Goal: Check status: Check status

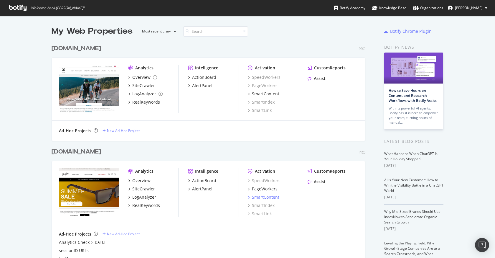
click at [263, 197] on div "SmartContent" at bounding box center [265, 197] width 27 height 6
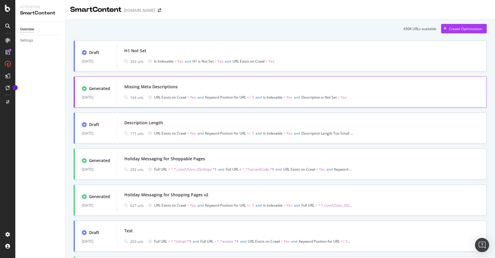
click at [223, 85] on div "Missing Meta Descriptions" at bounding box center [301, 87] width 355 height 8
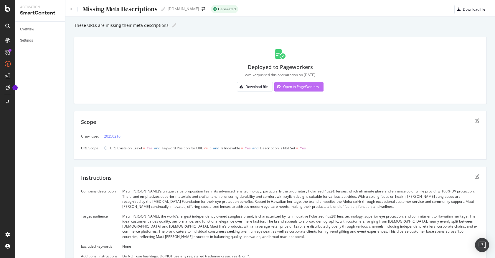
click at [296, 85] on div "Open in PageWorkers" at bounding box center [301, 86] width 36 height 5
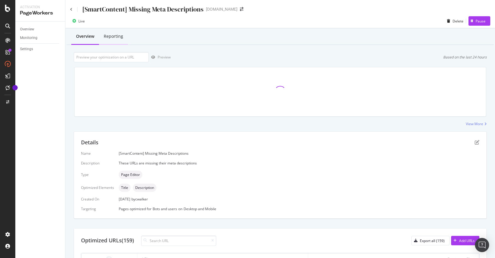
click at [110, 38] on div "Reporting" at bounding box center [113, 36] width 19 height 6
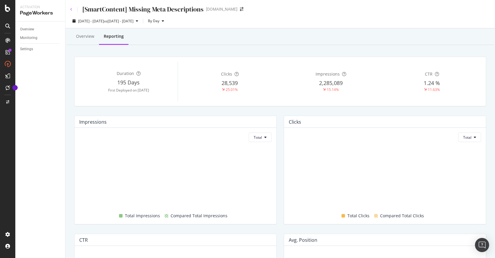
click at [71, 9] on icon at bounding box center [71, 10] width 2 height 4
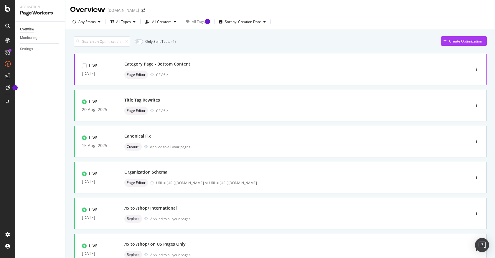
click at [297, 72] on div "Page Editor CSV file" at bounding box center [284, 74] width 321 height 8
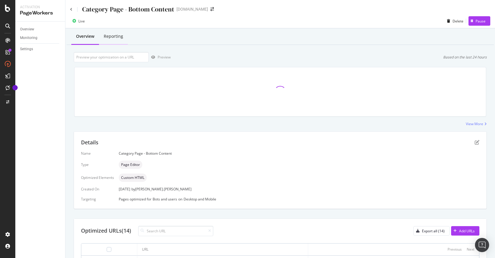
click at [115, 37] on div "Reporting" at bounding box center [113, 36] width 19 height 6
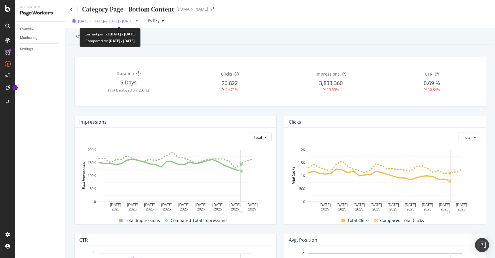
click at [134, 20] on span "vs [DATE] - [DATE]" at bounding box center [118, 21] width 29 height 5
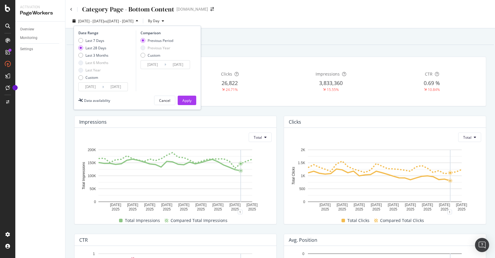
click at [144, 46] on div "Previous Year" at bounding box center [143, 47] width 5 height 5
click at [144, 54] on div "Custom" at bounding box center [143, 55] width 5 height 5
click at [153, 64] on input "[DATE]" at bounding box center [153, 64] width 24 height 8
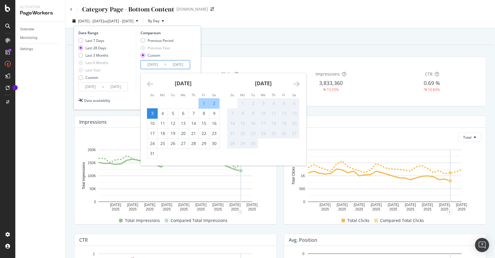
click at [149, 85] on icon "Move backward to switch to the previous month." at bounding box center [150, 83] width 6 height 7
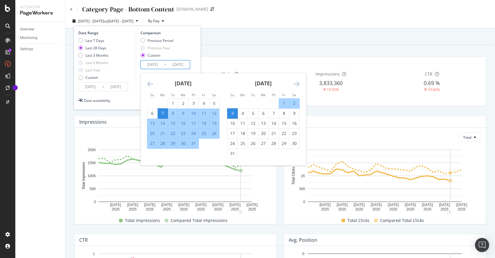
click at [149, 85] on icon "Move backward to switch to the previous month." at bounding box center [150, 83] width 6 height 7
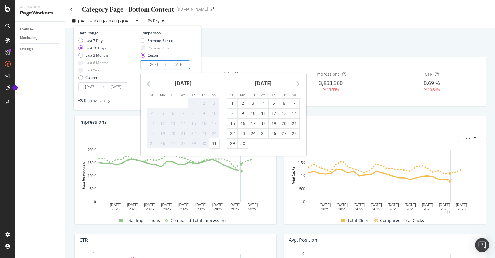
click at [149, 85] on icon "Move backward to switch to the previous month." at bounding box center [150, 83] width 6 height 7
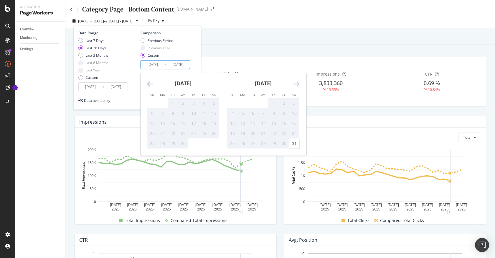
click at [149, 85] on icon "Move backward to switch to the previous month." at bounding box center [150, 83] width 6 height 7
click at [294, 86] on icon "Move forward to switch to the next month." at bounding box center [297, 83] width 6 height 7
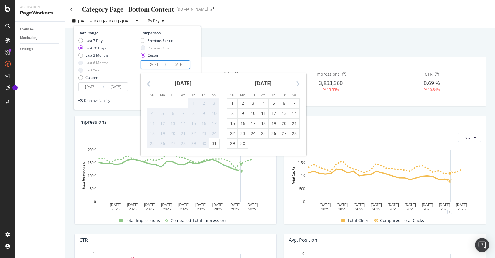
click at [294, 86] on icon "Move forward to switch to the next month." at bounding box center [297, 83] width 6 height 7
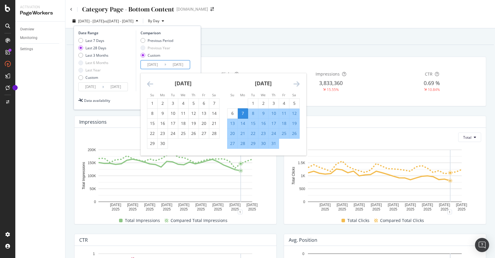
click at [257, 38] on div "Overview Reporting" at bounding box center [281, 37] width 428 height 16
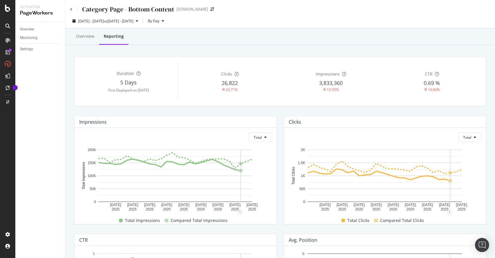
click at [235, 36] on div "Overview Reporting" at bounding box center [281, 37] width 428 height 16
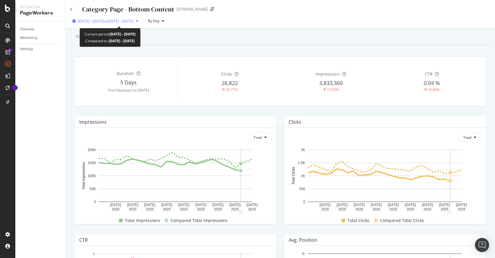
click at [134, 20] on span "vs [DATE] - [DATE]" at bounding box center [118, 21] width 29 height 5
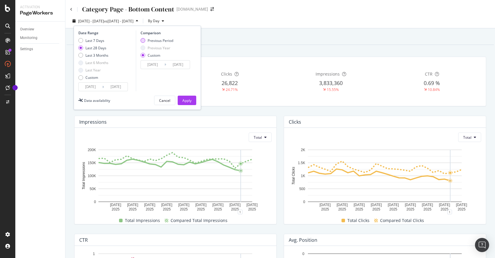
click at [146, 40] on div "Previous Period" at bounding box center [157, 40] width 33 height 5
click at [82, 40] on div "Last 7 Days" at bounding box center [80, 40] width 5 height 5
type input "[DATE]"
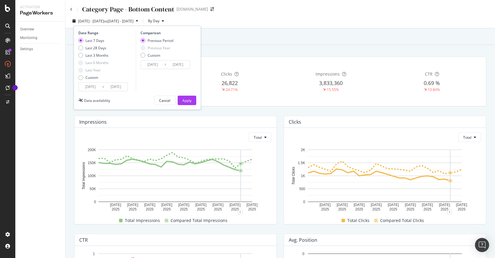
click at [112, 89] on input "[DATE]" at bounding box center [116, 87] width 24 height 8
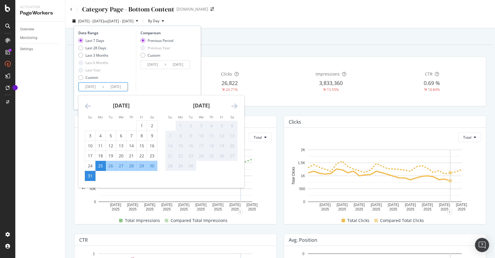
click at [141, 167] on div "29" at bounding box center [142, 166] width 10 height 6
type input "[DATE]"
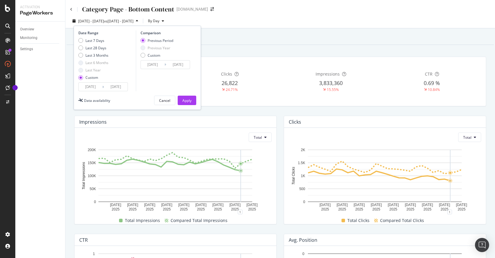
click at [105, 85] on input "[DATE]" at bounding box center [116, 87] width 24 height 8
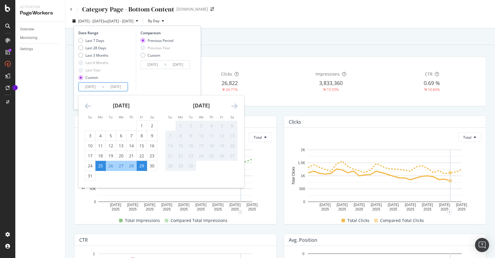
click at [142, 167] on div "29" at bounding box center [142, 166] width 10 height 6
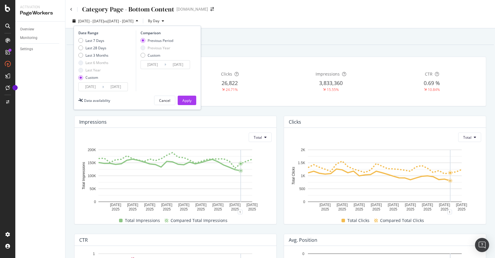
click at [95, 89] on input "[DATE]" at bounding box center [91, 87] width 24 height 8
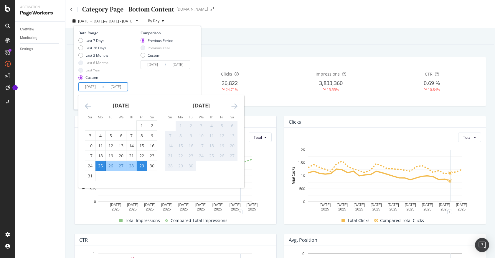
click at [142, 167] on div "29" at bounding box center [142, 166] width 10 height 6
type input "[DATE]"
click at [121, 86] on input "[DATE]" at bounding box center [116, 87] width 24 height 8
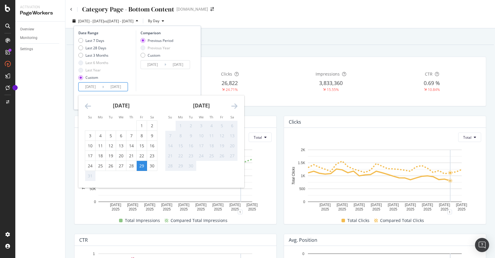
click at [234, 50] on div "Overview Reporting Duration 5 Days First Deployed on [DATE] Clicks 26,822 24.71…" at bounding box center [280, 256] width 430 height 457
